Goal: Task Accomplishment & Management: Manage account settings

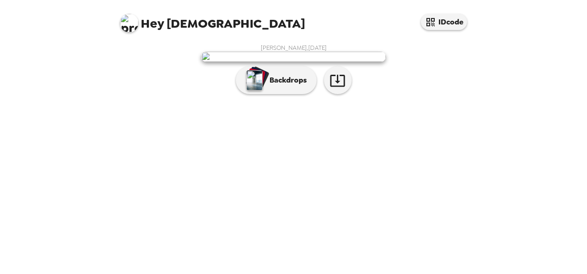
scroll to position [52, 0]
click at [335, 89] on icon "button" at bounding box center [337, 80] width 16 height 16
